Goal: Use online tool/utility: Use online tool/utility

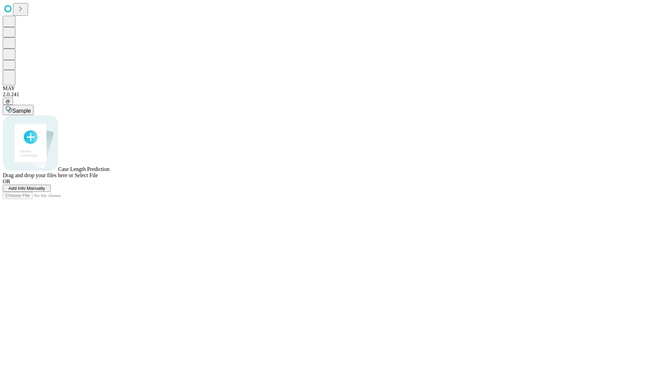
click at [45, 191] on span "Add Info Manually" at bounding box center [27, 188] width 37 height 5
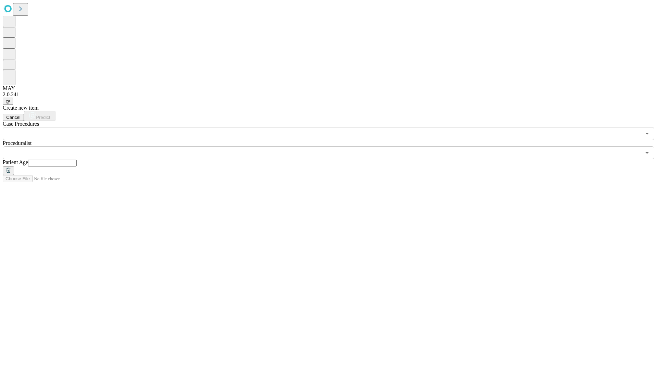
click at [77, 159] on input "text" at bounding box center [52, 162] width 49 height 7
type input "**"
click at [333, 146] on input "text" at bounding box center [322, 152] width 638 height 13
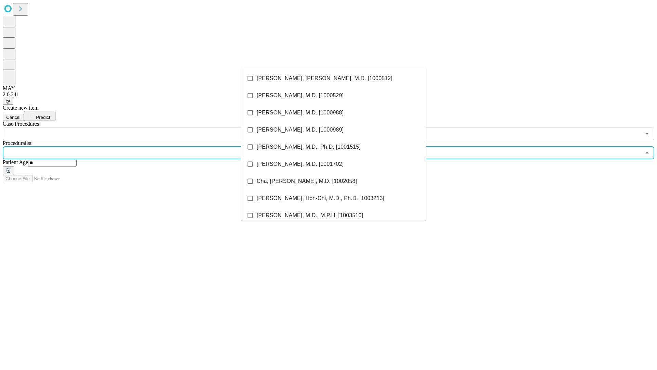
click at [334, 78] on li "[PERSON_NAME], [PERSON_NAME], M.D. [1000512]" at bounding box center [333, 78] width 185 height 17
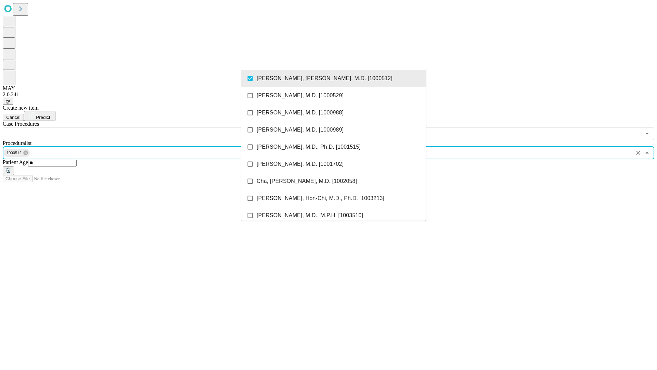
click at [144, 127] on input "text" at bounding box center [322, 133] width 638 height 13
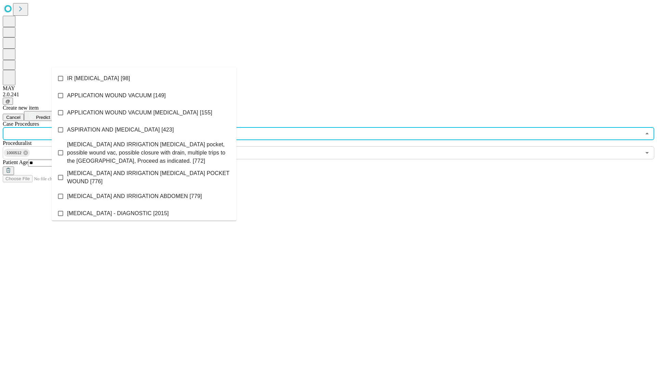
click at [144, 78] on li "IR [MEDICAL_DATA] [98]" at bounding box center [144, 78] width 185 height 17
click at [50, 115] on span "Predict" at bounding box center [43, 117] width 14 height 5
